Goal: Task Accomplishment & Management: Manage account settings

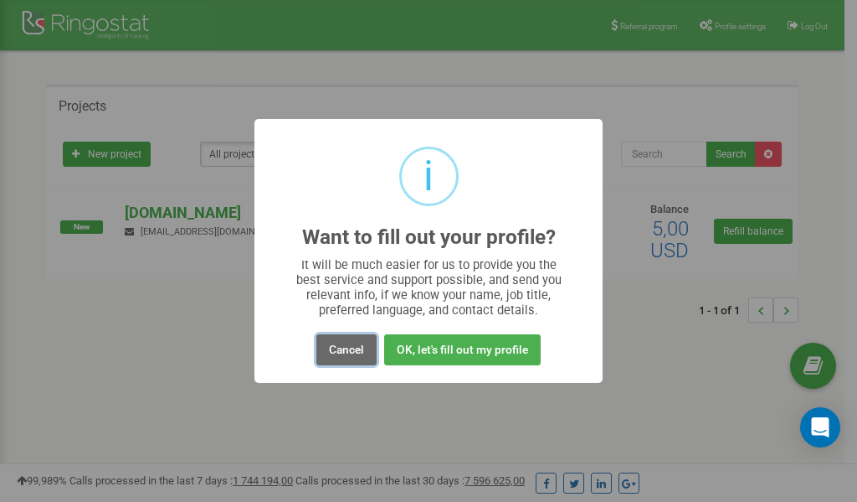
click at [341, 346] on button "Cancel" at bounding box center [346, 349] width 60 height 31
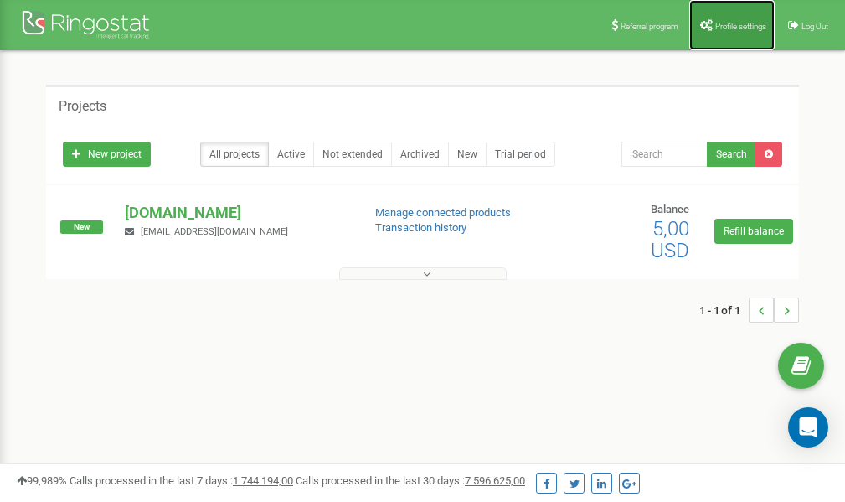
click at [729, 23] on span "Profile settings" at bounding box center [740, 26] width 51 height 9
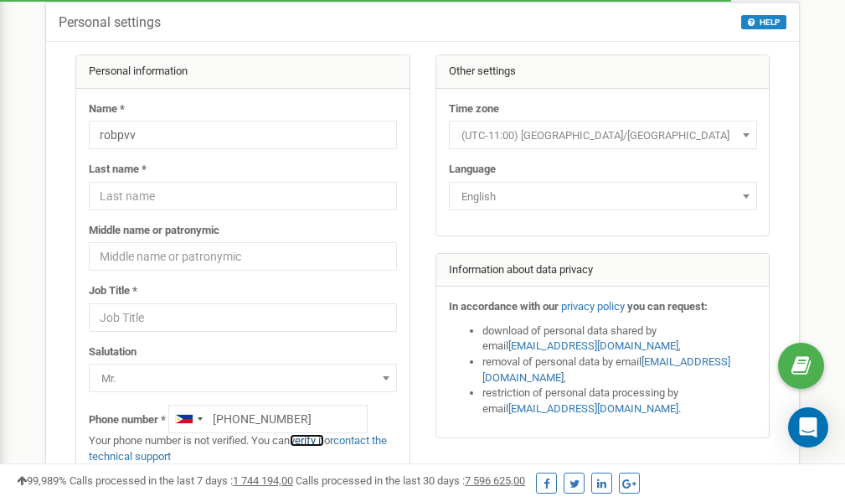
click at [315, 440] on link "verify it" at bounding box center [307, 440] width 34 height 13
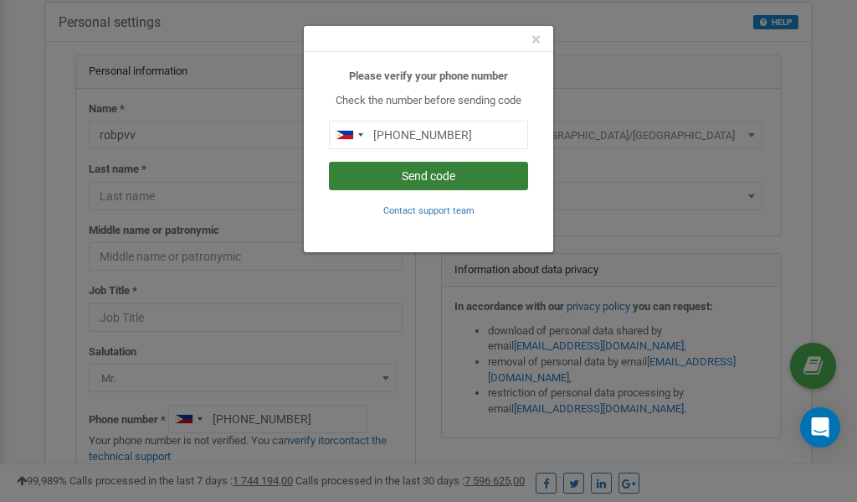
click at [385, 175] on button "Send code" at bounding box center [428, 176] width 199 height 28
